Goal: Task Accomplishment & Management: Complete application form

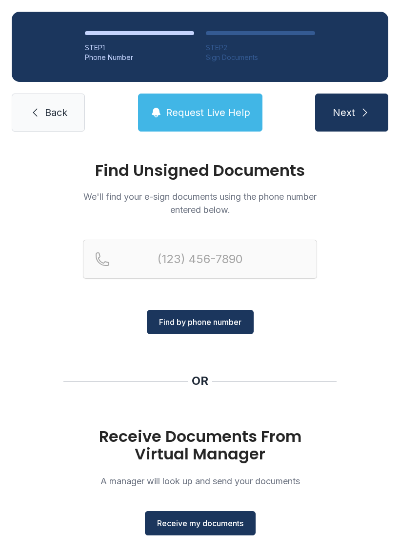
click at [187, 521] on span "Receive my documents" at bounding box center [200, 524] width 86 height 12
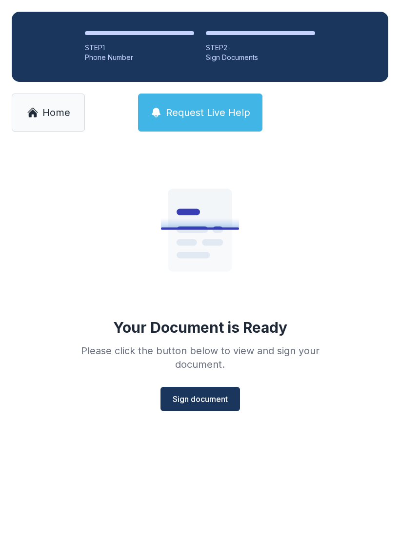
click at [215, 377] on div "Your Document is Ready Please click the button below to view and sign your docu…" at bounding box center [199, 281] width 281 height 260
click at [229, 404] on button "Sign document" at bounding box center [199, 399] width 79 height 24
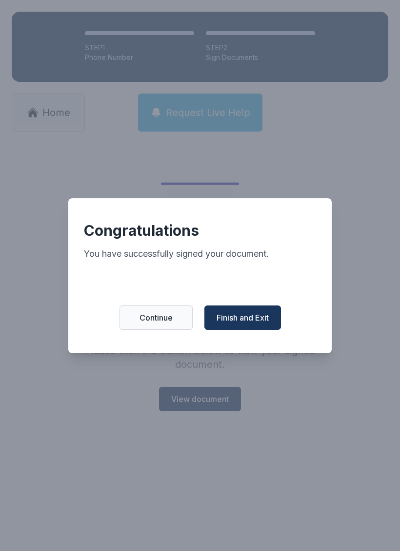
click at [252, 324] on span "Finish and Exit" at bounding box center [242, 318] width 52 height 12
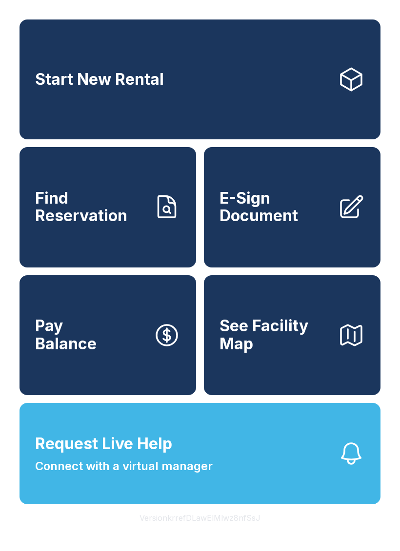
click at [293, 225] on span "E-Sign Document" at bounding box center [274, 208] width 110 height 36
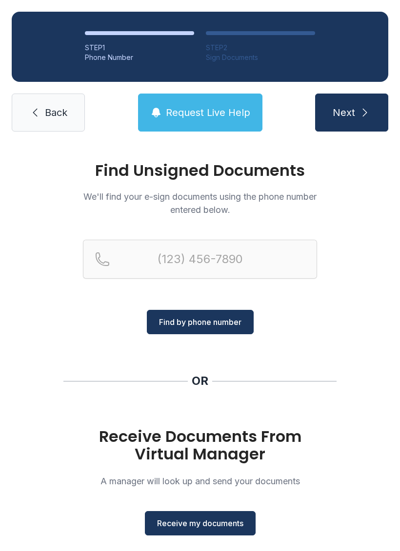
click at [220, 512] on button "Receive my documents" at bounding box center [200, 523] width 111 height 24
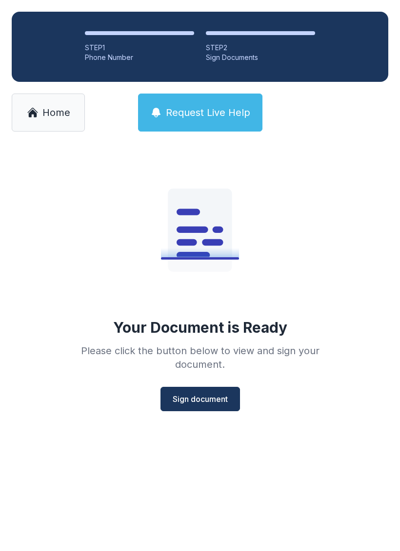
click at [208, 396] on span "Sign document" at bounding box center [200, 399] width 55 height 12
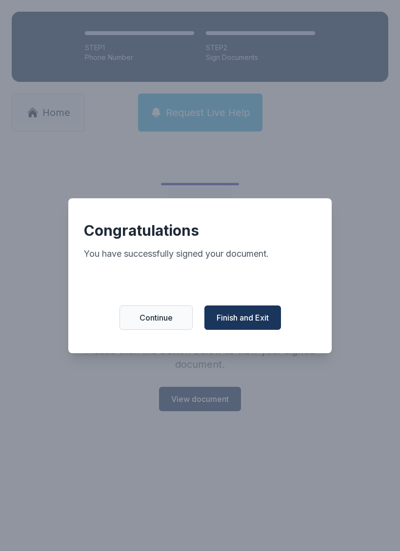
click at [265, 319] on span "Finish and Exit" at bounding box center [242, 318] width 52 height 12
